Goal: Contribute content: Add original content to the website for others to see

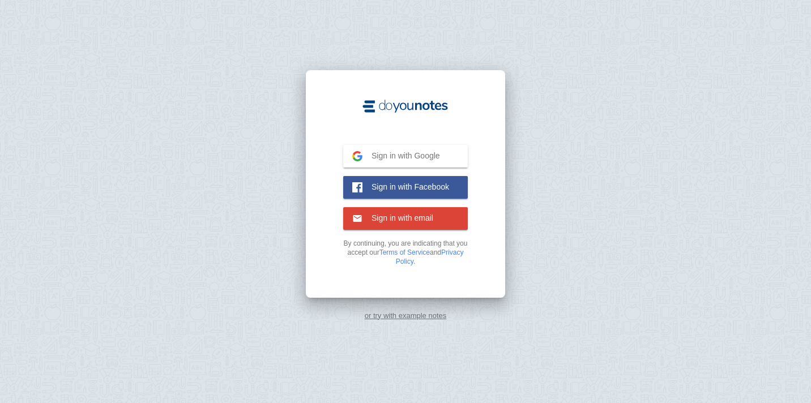
click at [404, 152] on span "Sign in with Google" at bounding box center [401, 156] width 78 height 10
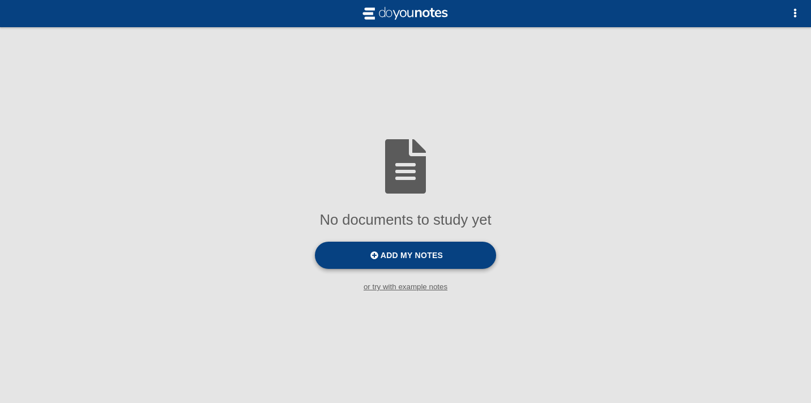
click at [454, 257] on label "Add my notes" at bounding box center [405, 255] width 181 height 27
click at [0, 0] on input "Add my notes" at bounding box center [0, 0] width 0 height 0
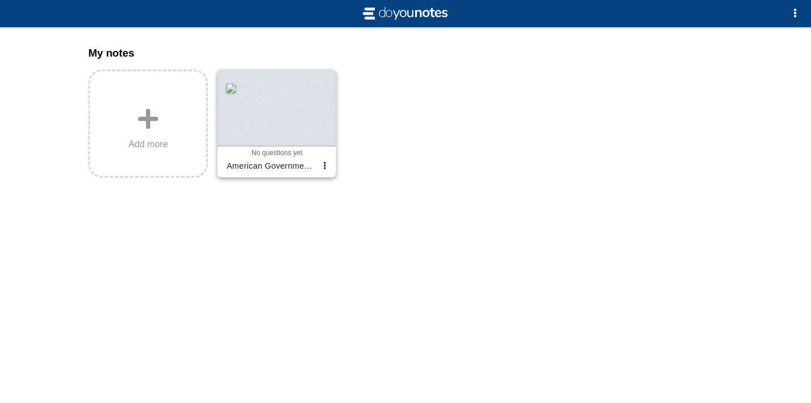
click at [297, 105] on div at bounding box center [276, 108] width 118 height 76
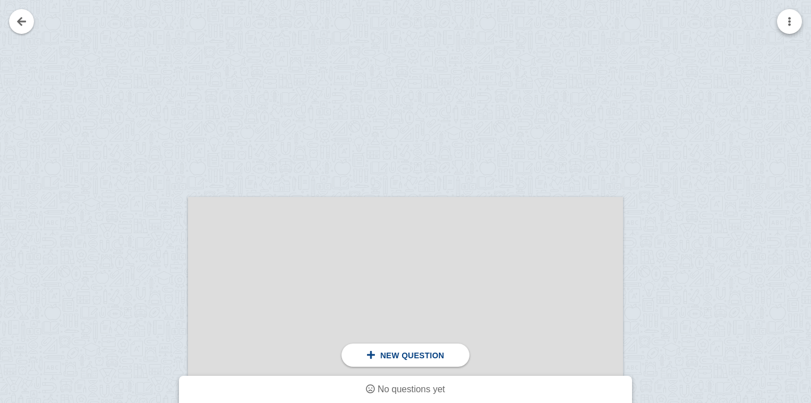
click at [785, 16] on button "button" at bounding box center [789, 21] width 25 height 25
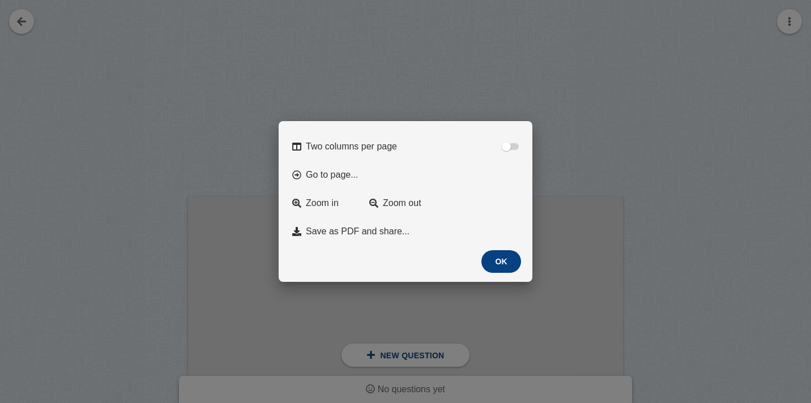
click at [499, 260] on button "OK" at bounding box center [501, 261] width 40 height 23
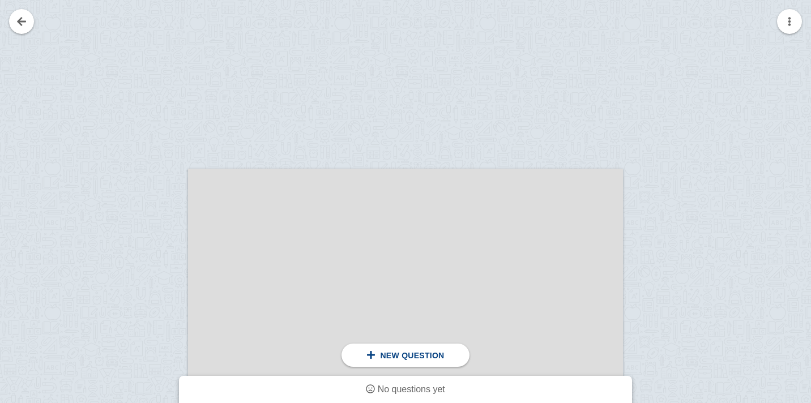
scroll to position [29, 0]
click at [20, 23] on link at bounding box center [21, 21] width 25 height 25
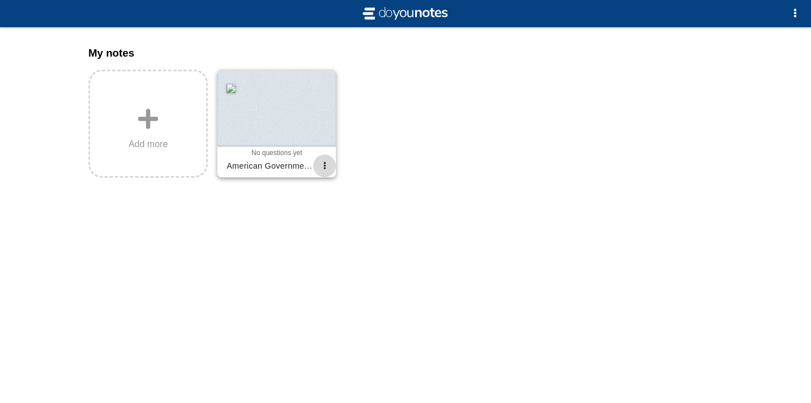
click at [321, 162] on span "button" at bounding box center [324, 165] width 7 height 7
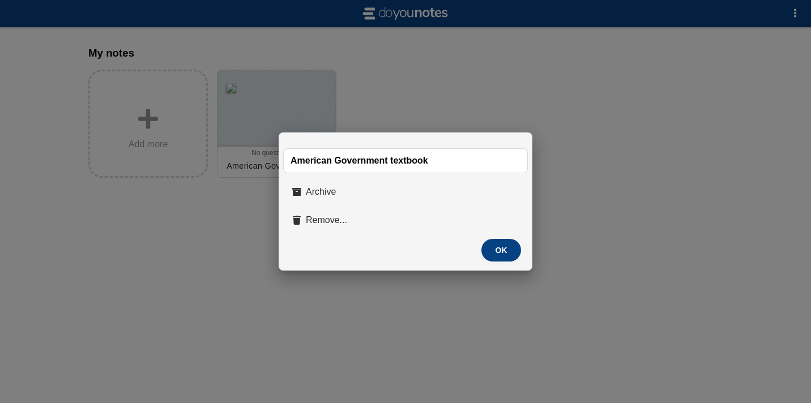
click at [223, 242] on div at bounding box center [405, 201] width 811 height 403
